Goal: Find specific page/section: Find specific page/section

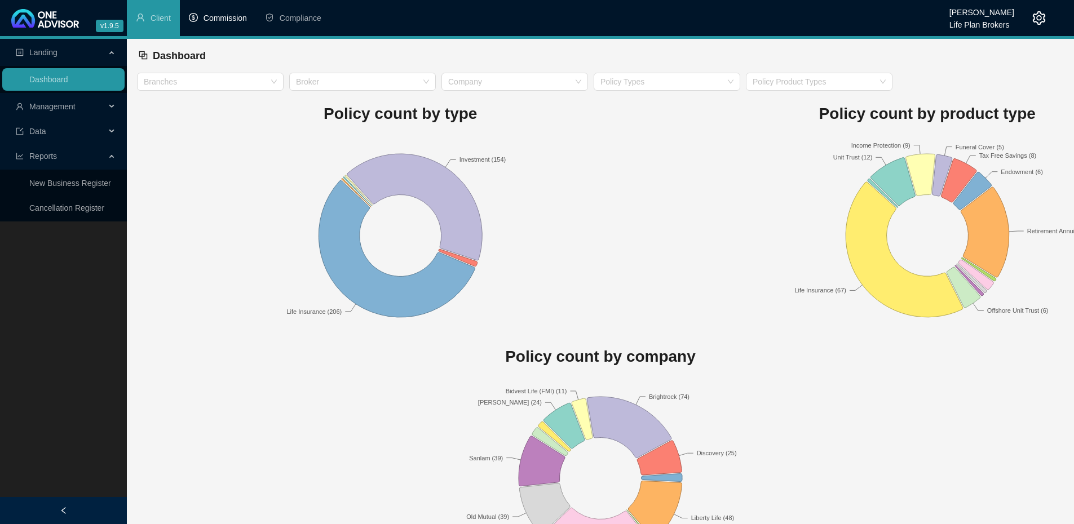
click at [211, 23] on li "Commission" at bounding box center [218, 18] width 76 height 36
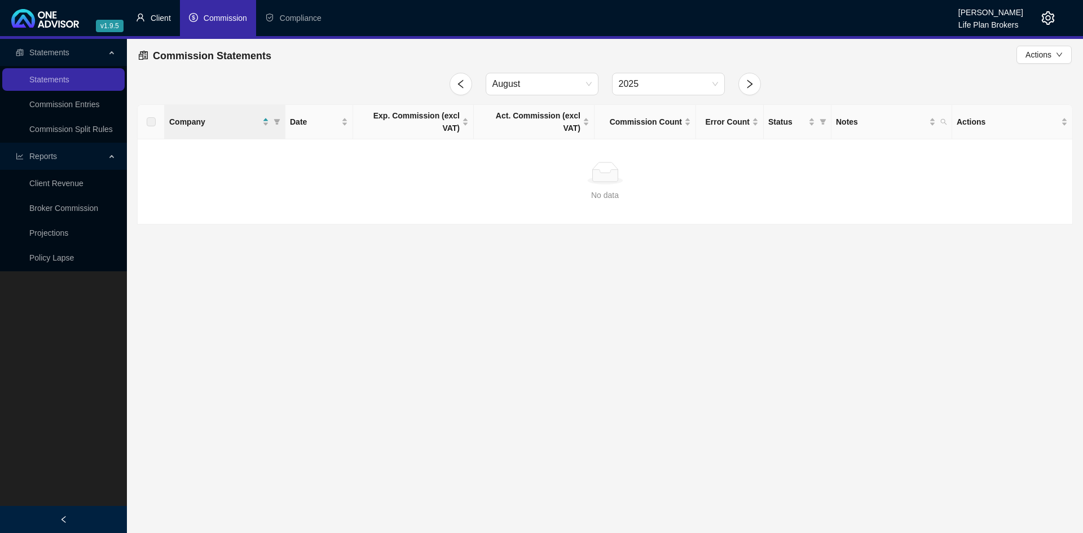
click at [158, 14] on span "Client" at bounding box center [161, 18] width 20 height 9
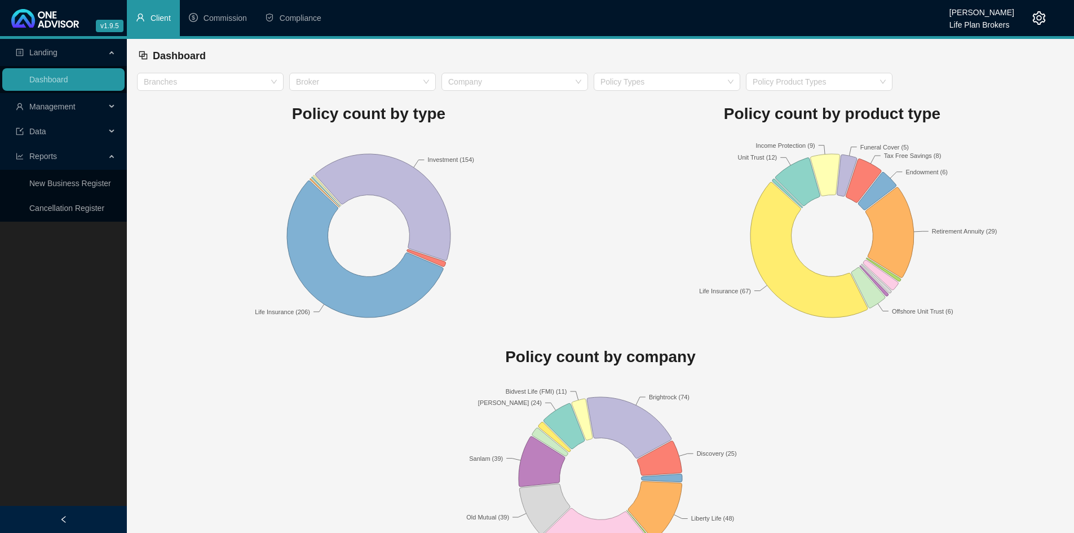
click at [114, 104] on div "Management" at bounding box center [63, 106] width 122 height 23
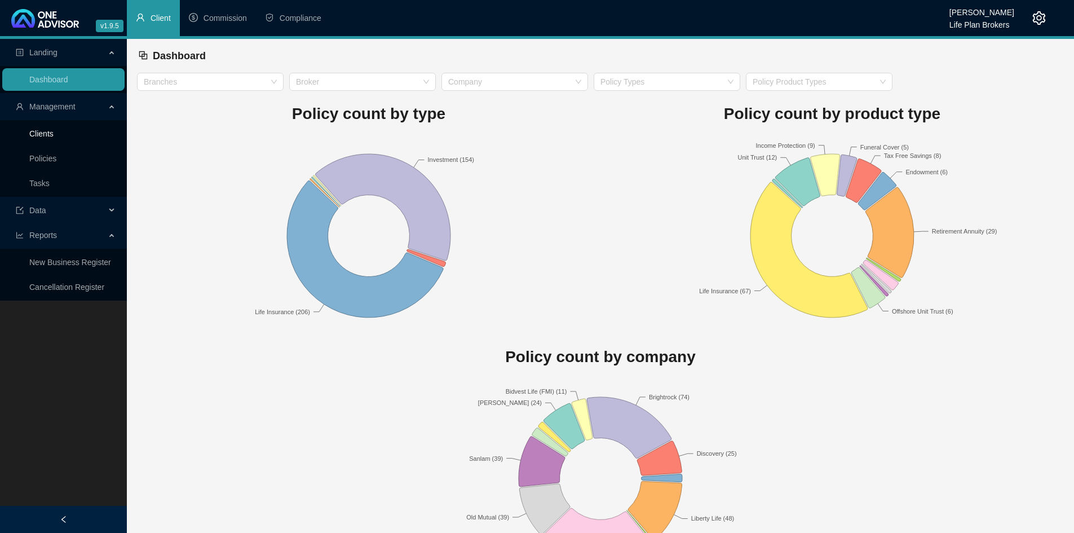
click at [54, 134] on link "Clients" at bounding box center [41, 133] width 24 height 9
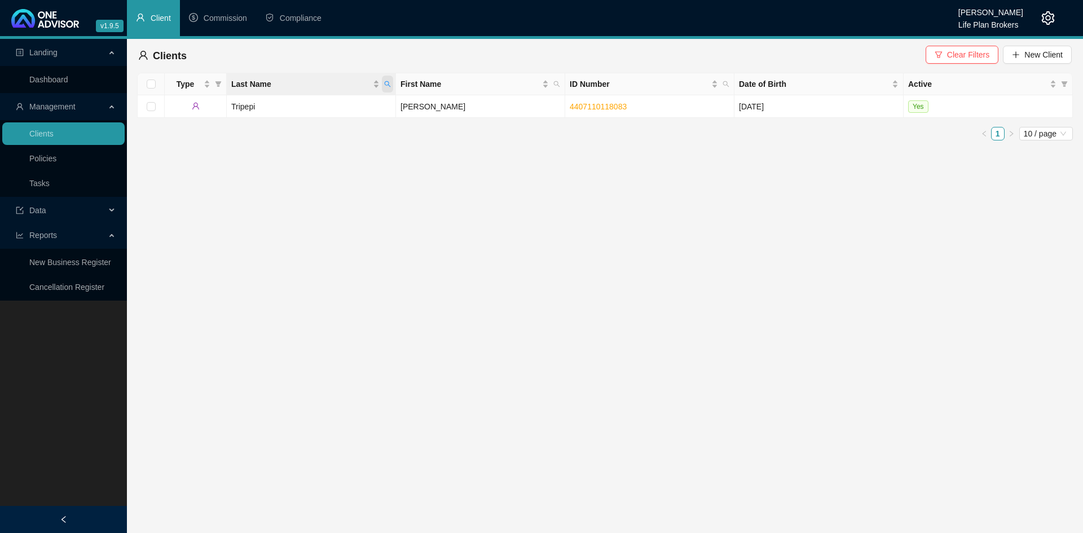
click at [391, 82] on span "Last Name" at bounding box center [387, 84] width 11 height 17
type input "torr"
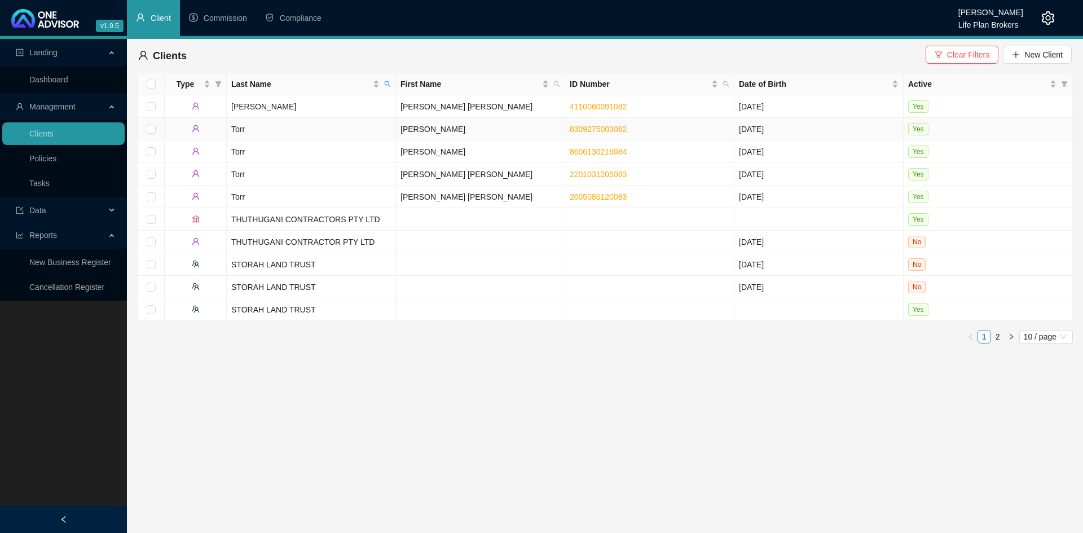
click at [429, 126] on td "[PERSON_NAME]" at bounding box center [480, 129] width 169 height 23
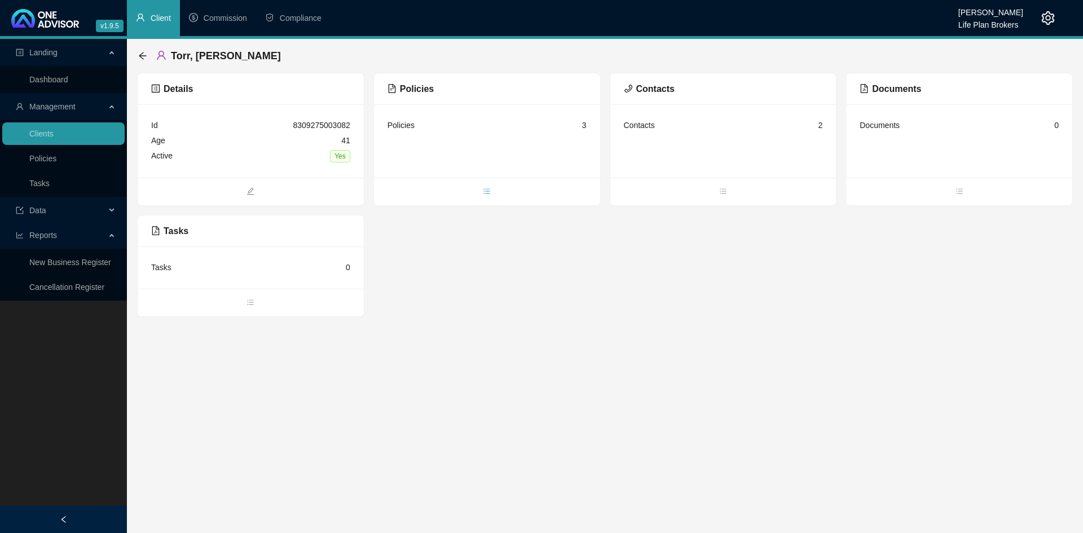
click at [487, 192] on icon "bars" at bounding box center [487, 191] width 8 height 8
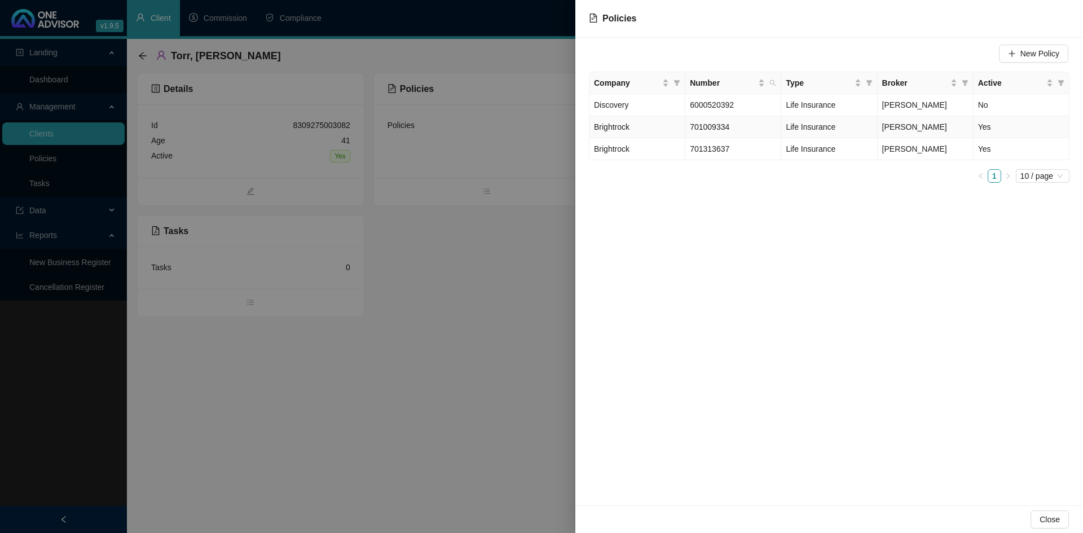
click at [643, 125] on td "Brightrock" at bounding box center [637, 127] width 96 height 22
